Goal: Navigation & Orientation: Find specific page/section

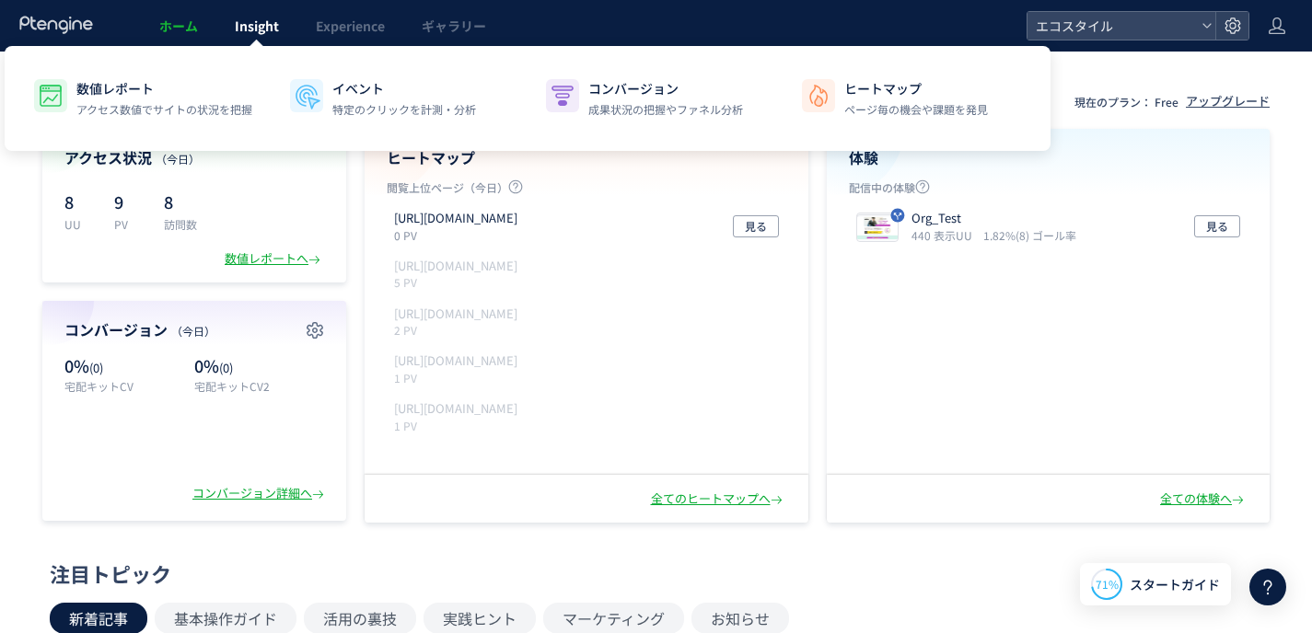
click at [256, 29] on span "Insight" at bounding box center [257, 26] width 44 height 18
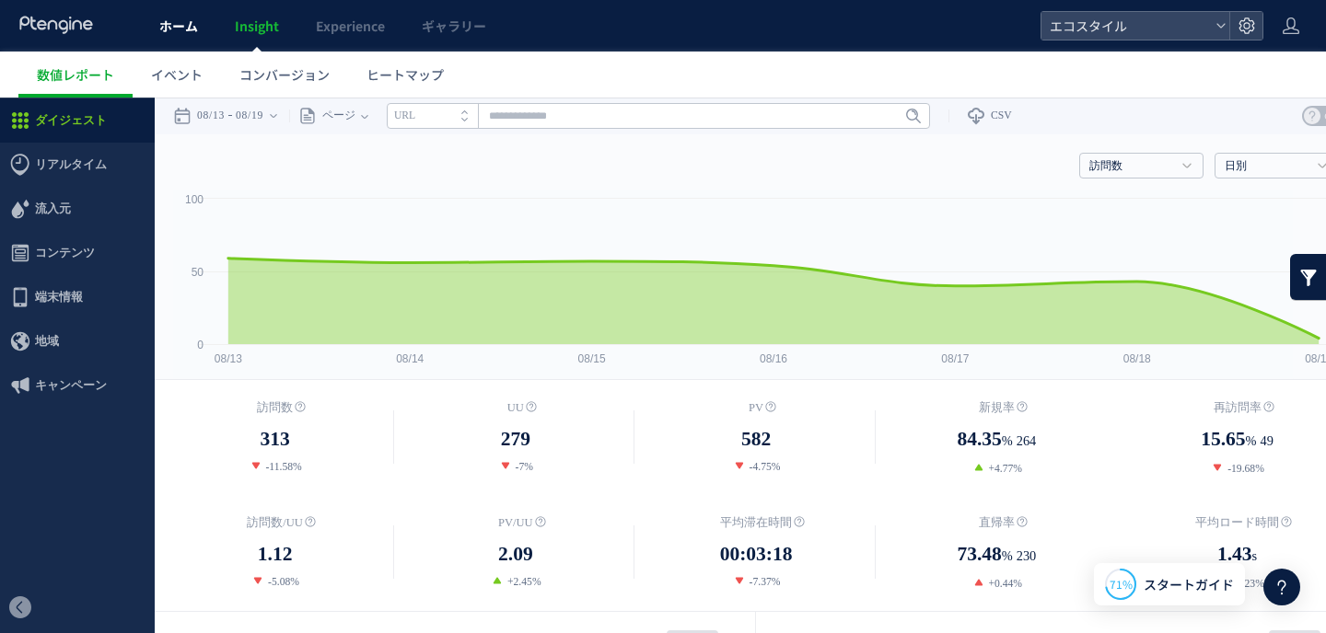
click at [166, 24] on span "ホーム" at bounding box center [178, 26] width 39 height 18
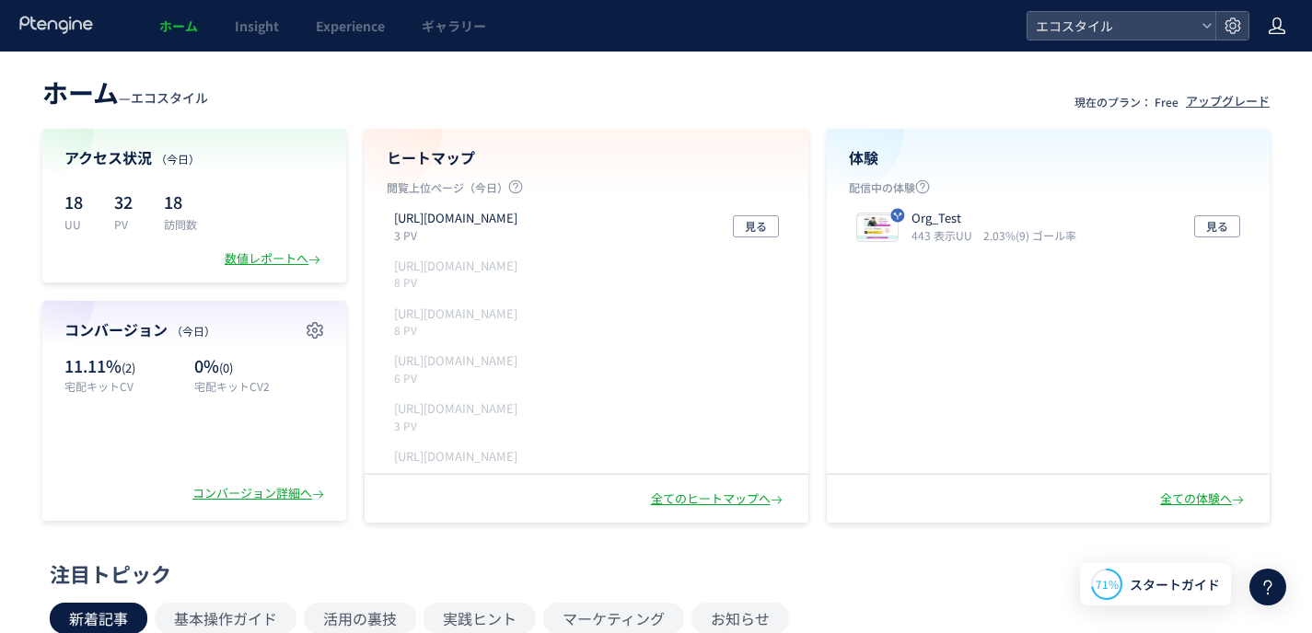
scroll to position [223, 0]
